Goal: Task Accomplishment & Management: Manage account settings

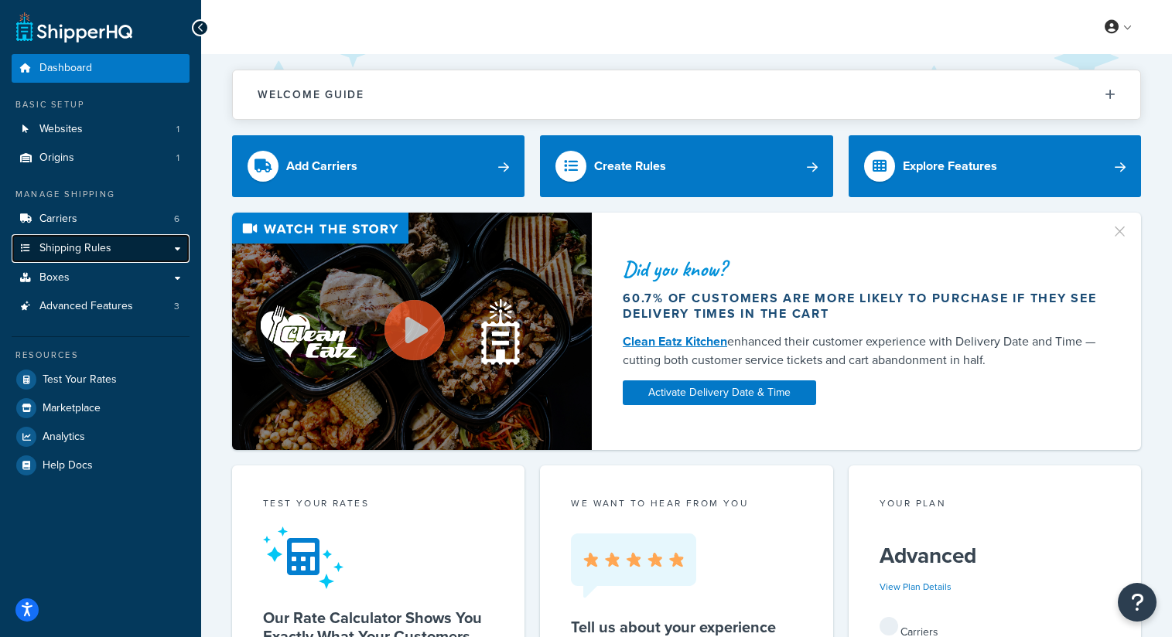
click at [112, 244] on link "Shipping Rules" at bounding box center [101, 248] width 178 height 29
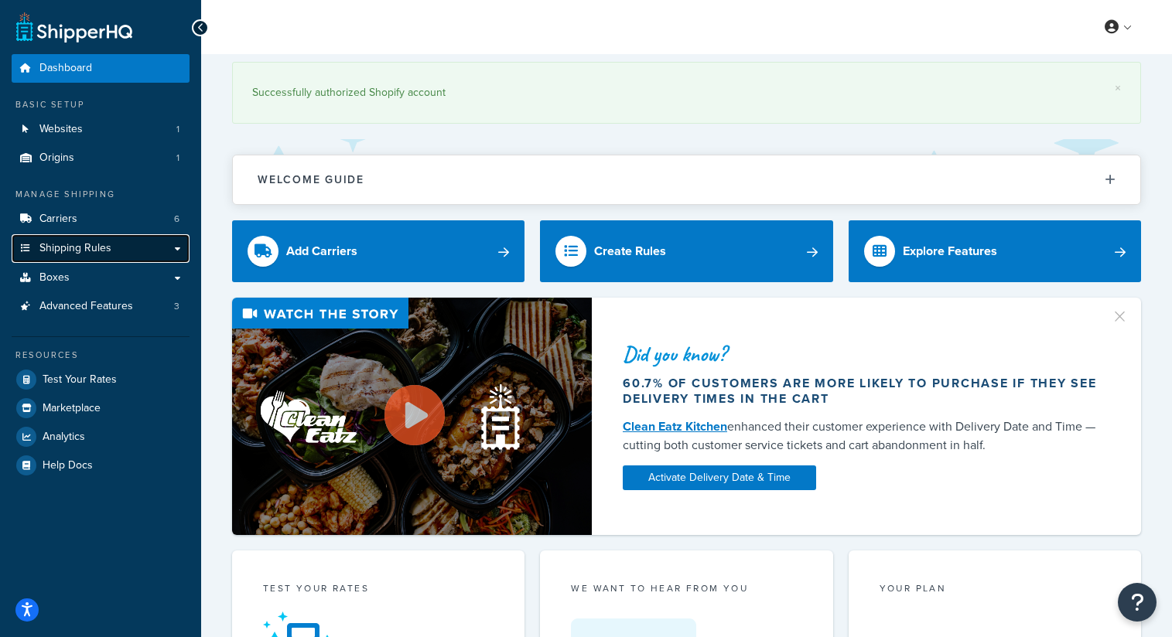
click at [104, 248] on span "Shipping Rules" at bounding box center [75, 248] width 72 height 13
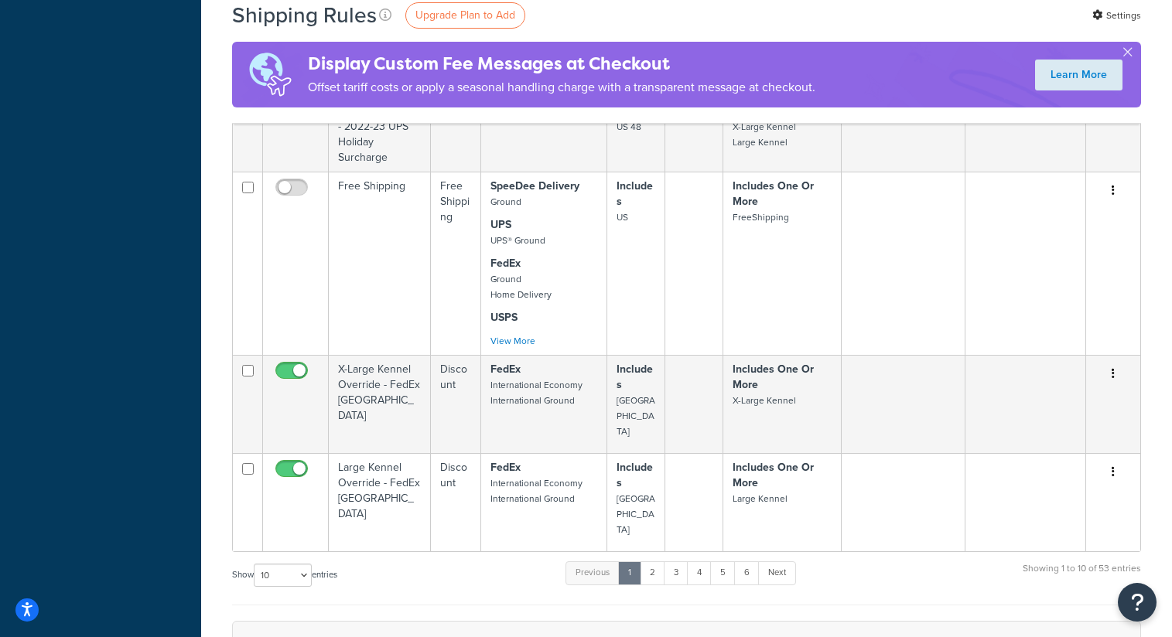
scroll to position [1078, 0]
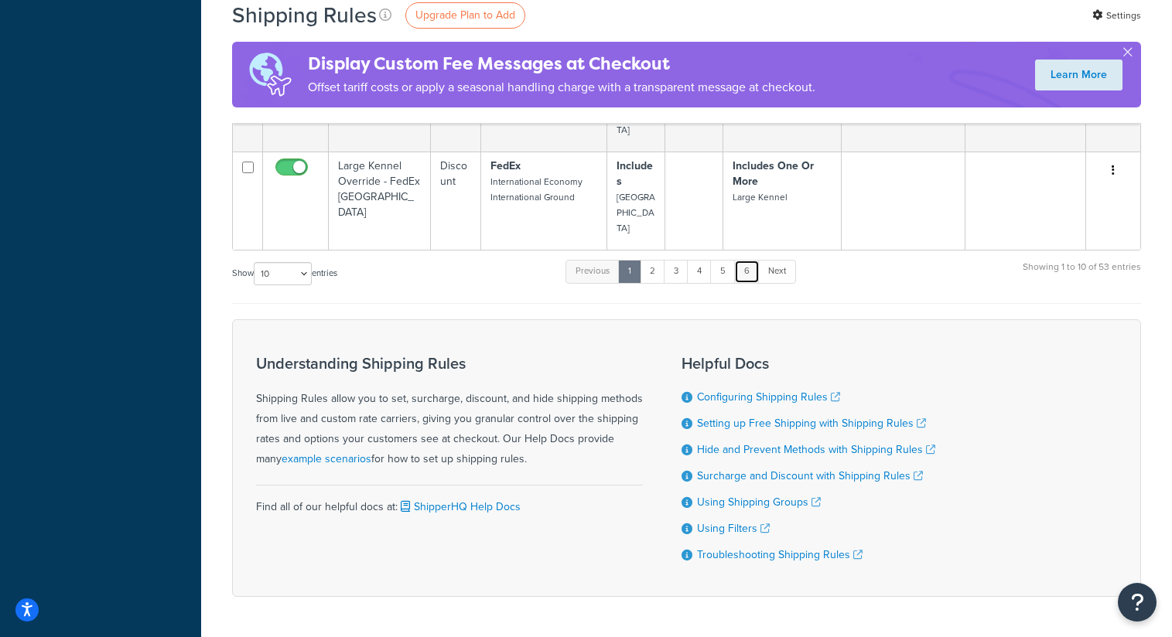
click at [749, 260] on link "6" at bounding box center [747, 271] width 26 height 23
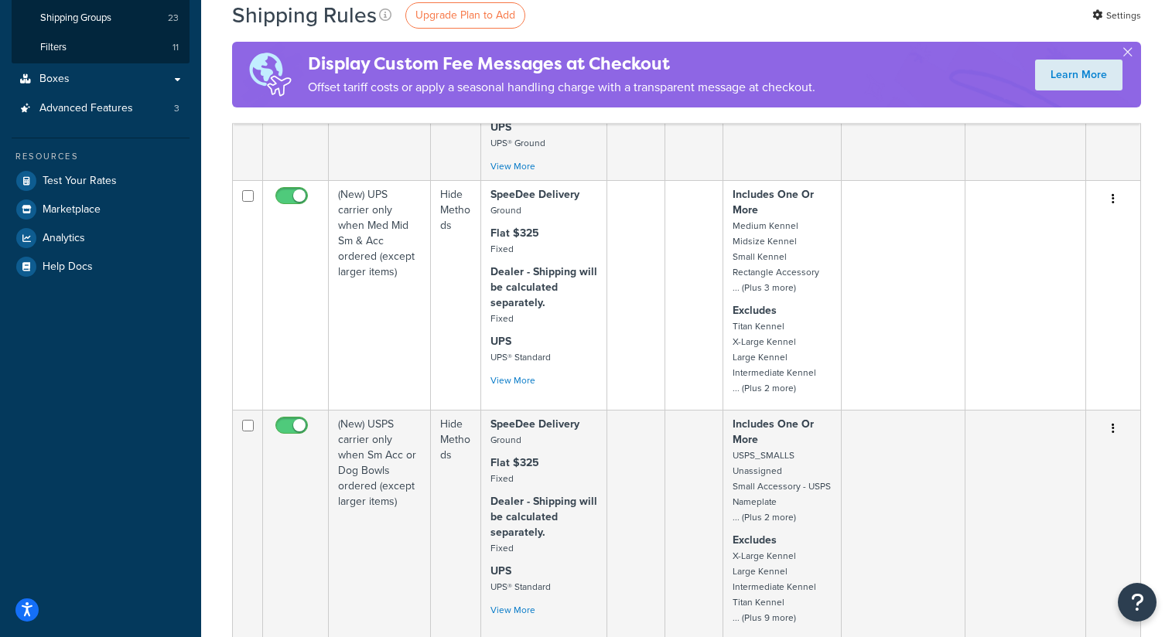
scroll to position [317, 0]
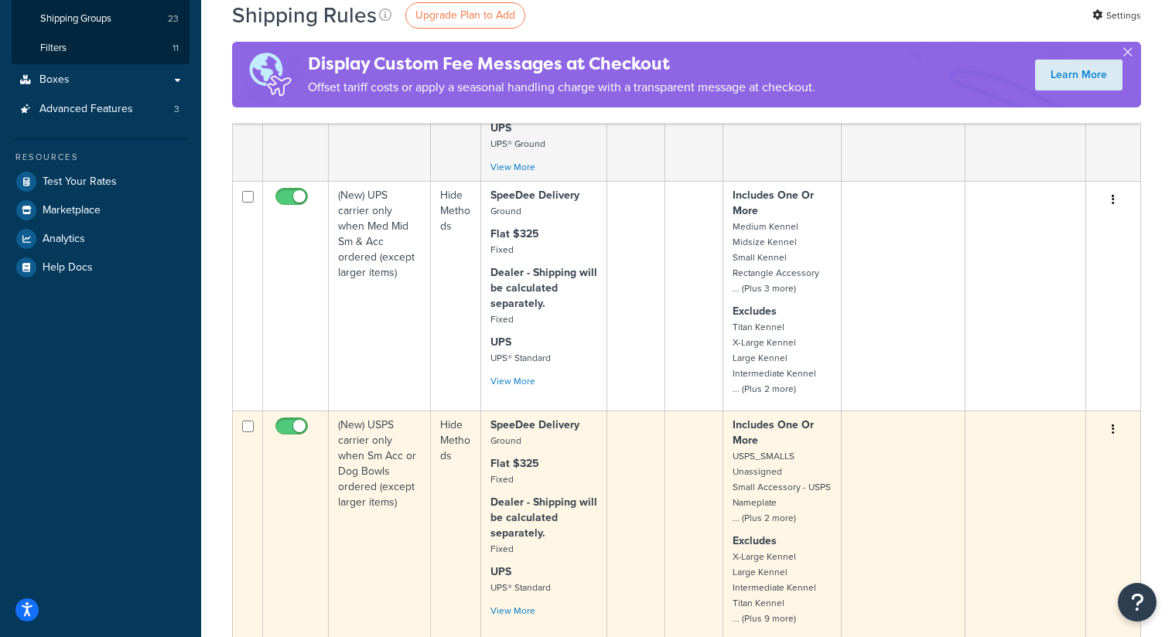
click at [378, 469] on td "(New) USPS carrier only when Sm Acc or Dog Bowls ordered (except larger items)" at bounding box center [380, 526] width 102 height 230
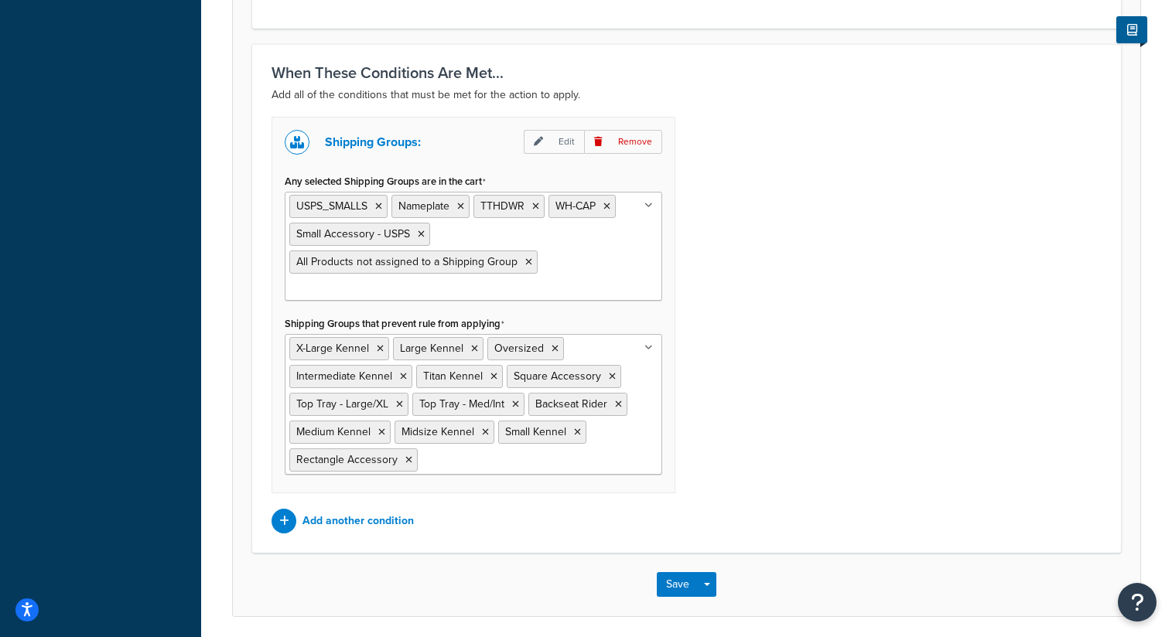
scroll to position [1132, 0]
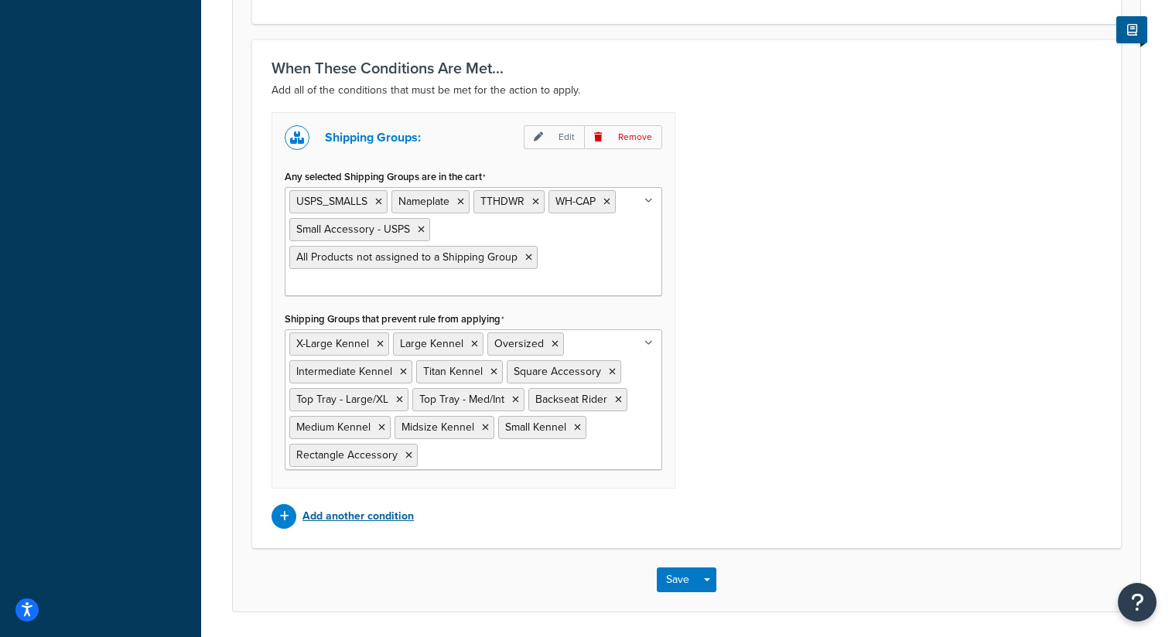
click at [387, 521] on p "Add another condition" at bounding box center [357, 517] width 111 height 22
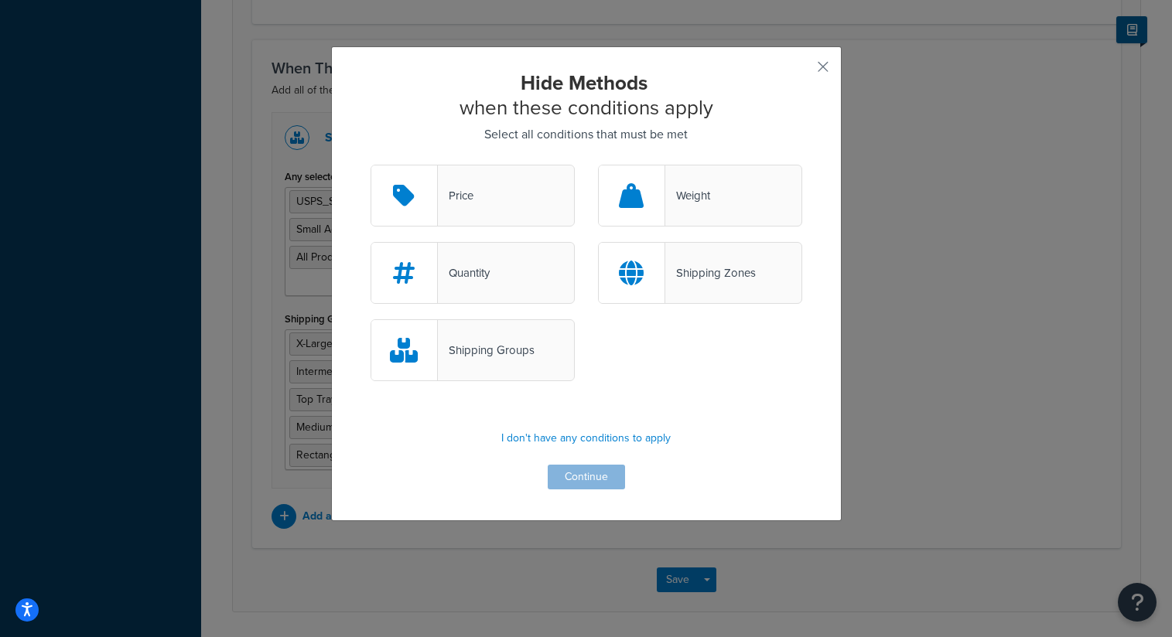
click at [715, 292] on div "Shipping Zones" at bounding box center [700, 273] width 204 height 62
click at [0, 0] on input "Shipping Zones" at bounding box center [0, 0] width 0 height 0
click at [608, 489] on button "Continue" at bounding box center [585, 477] width 77 height 25
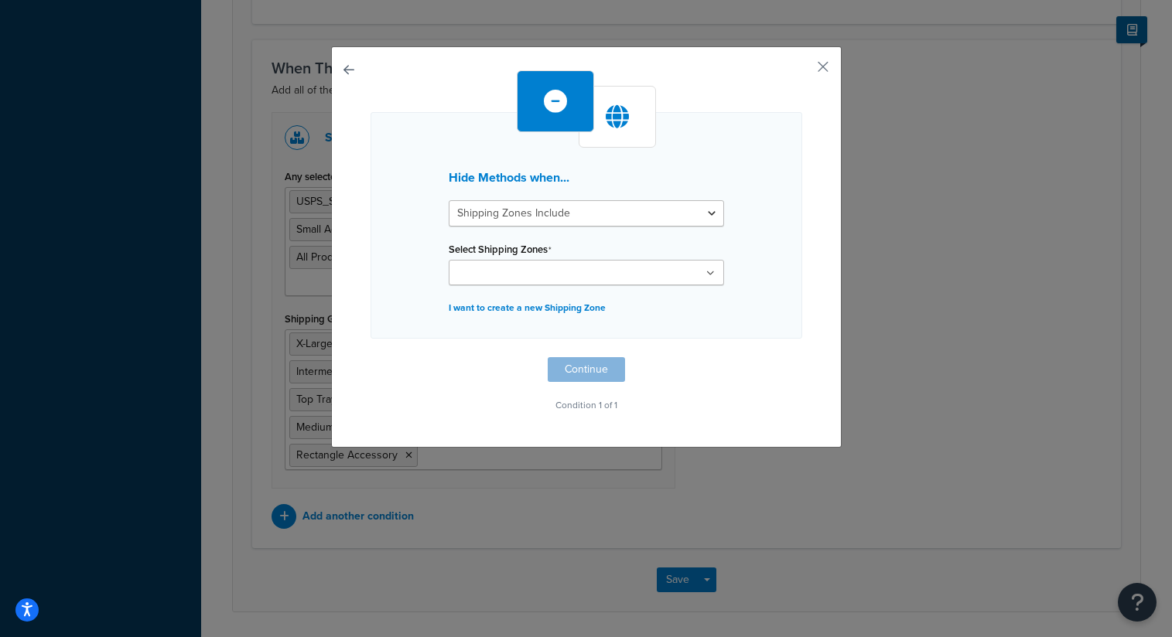
click at [575, 268] on ul at bounding box center [586, 273] width 275 height 26
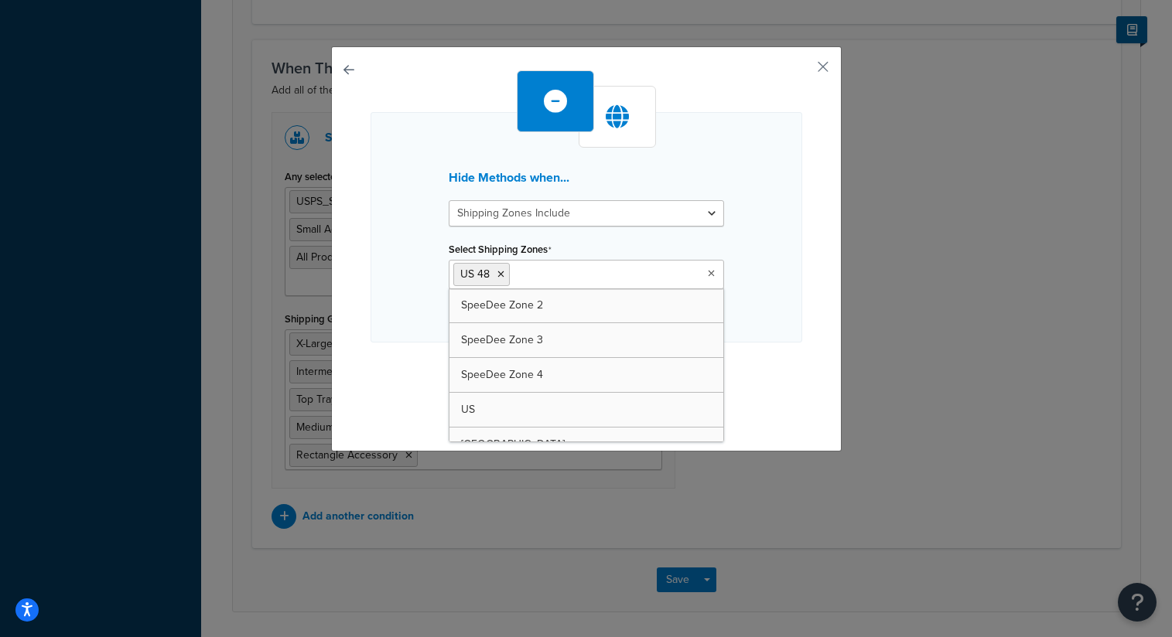
click at [761, 294] on div "Hide Methods when... Shipping Zones Include Shipping Zones Do Not Include Selec…" at bounding box center [585, 227] width 431 height 230
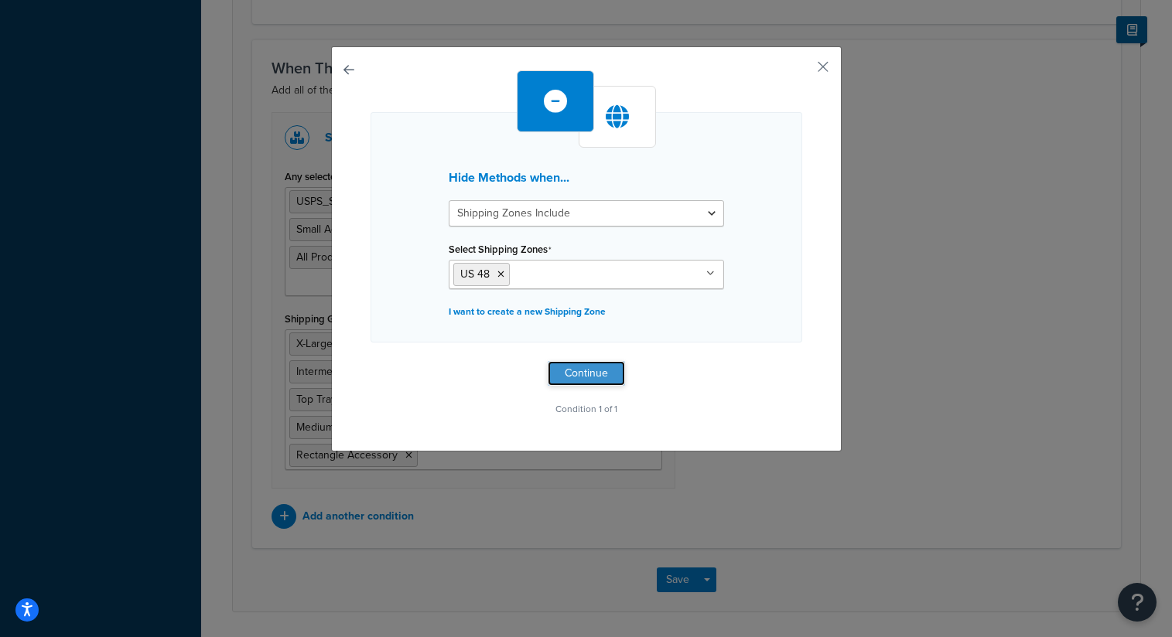
click at [586, 376] on button "Continue" at bounding box center [585, 373] width 77 height 25
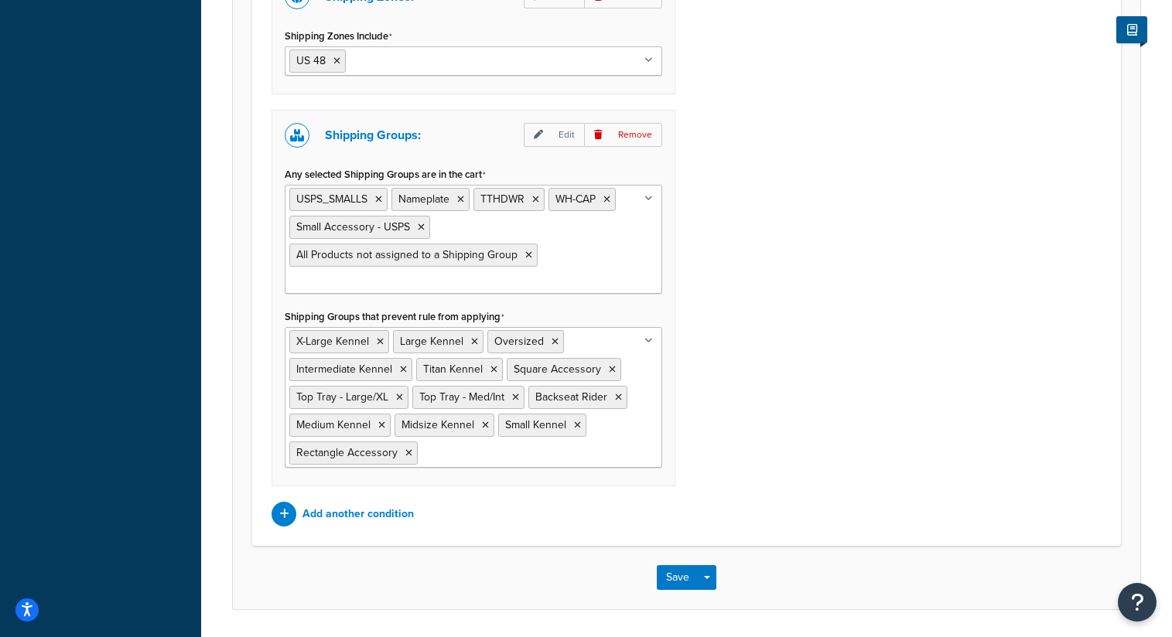
scroll to position [1324, 0]
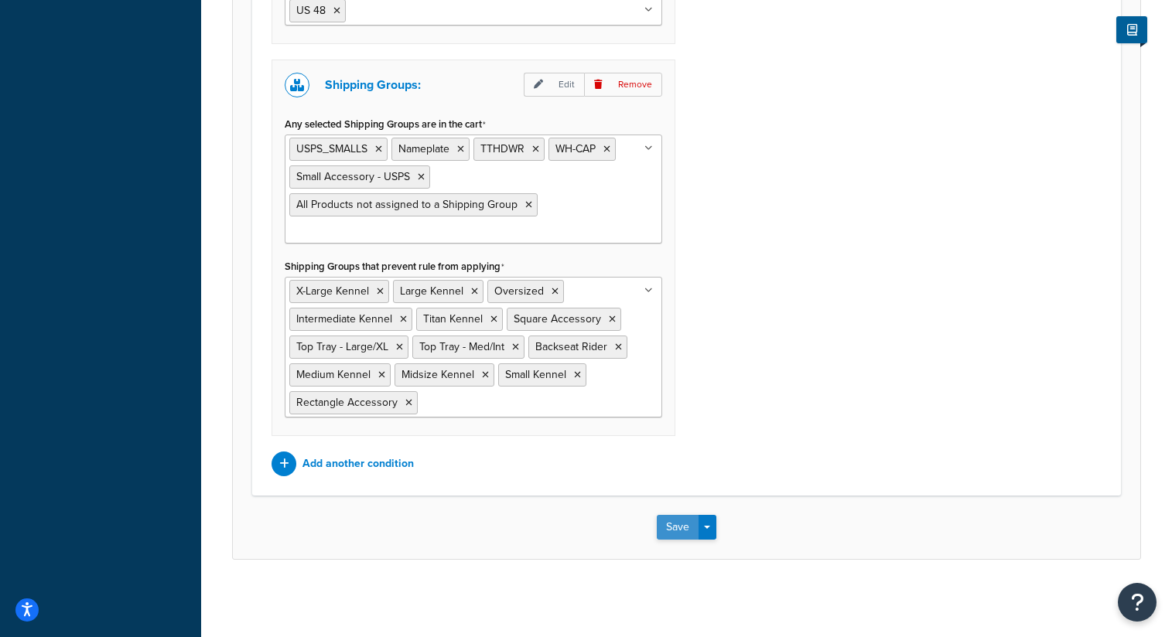
click at [681, 530] on button "Save" at bounding box center [678, 527] width 42 height 25
